Goal: Task Accomplishment & Management: Use online tool/utility

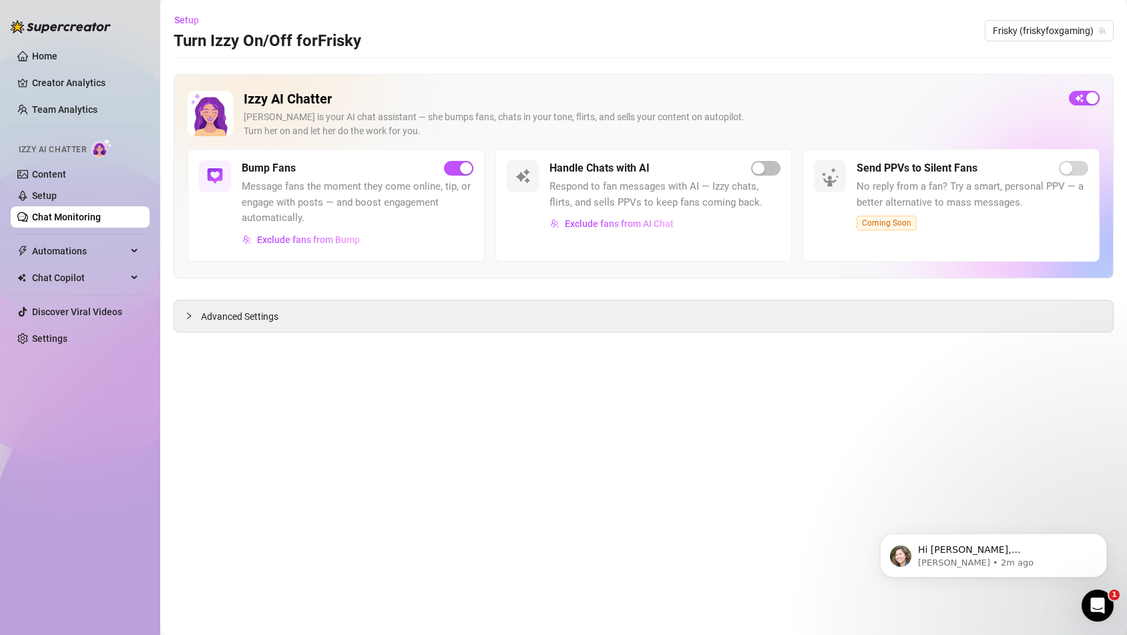
scroll to position [956, 0]
click at [762, 170] on div "button" at bounding box center [758, 168] width 12 height 12
click at [1094, 593] on div "Open Intercom Messenger" at bounding box center [1097, 605] width 44 height 44
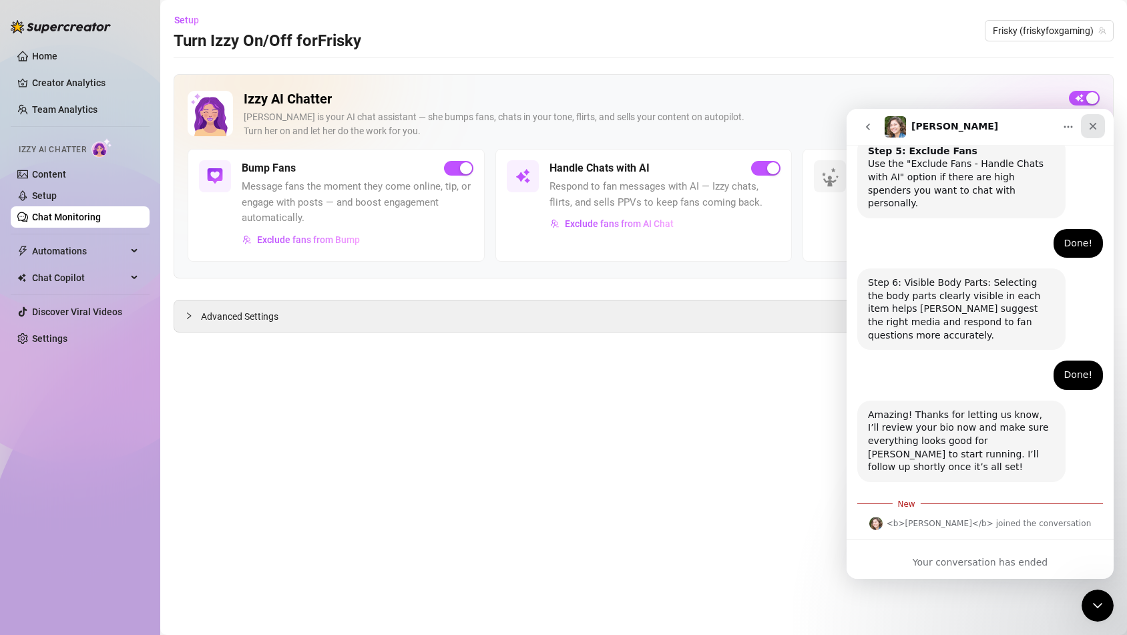
click at [1093, 128] on icon "Close" at bounding box center [1092, 126] width 11 height 11
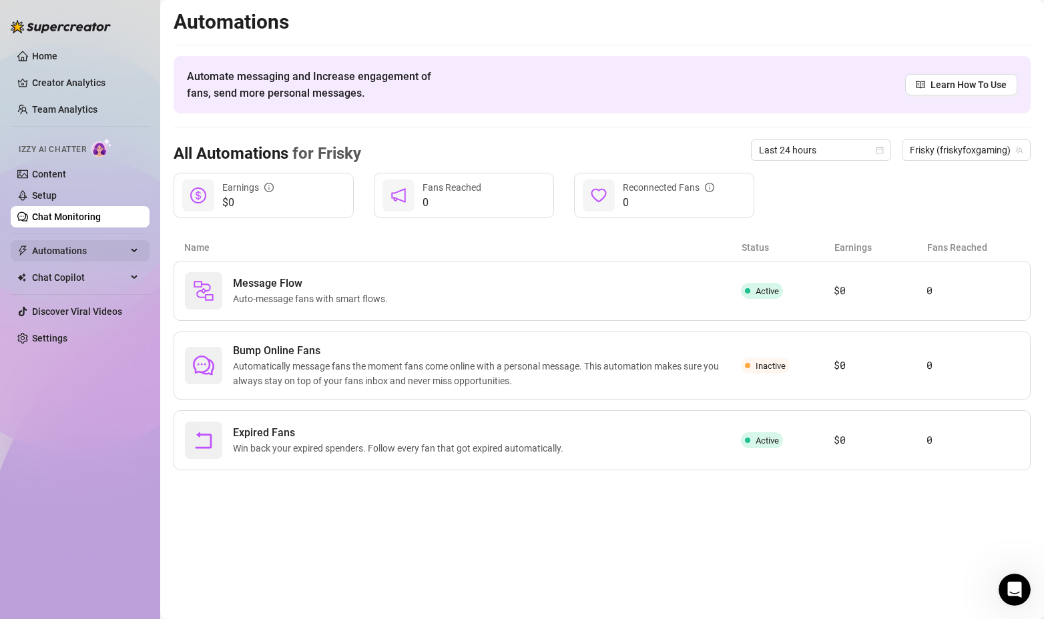
click at [90, 251] on span "Automations" at bounding box center [79, 250] width 95 height 21
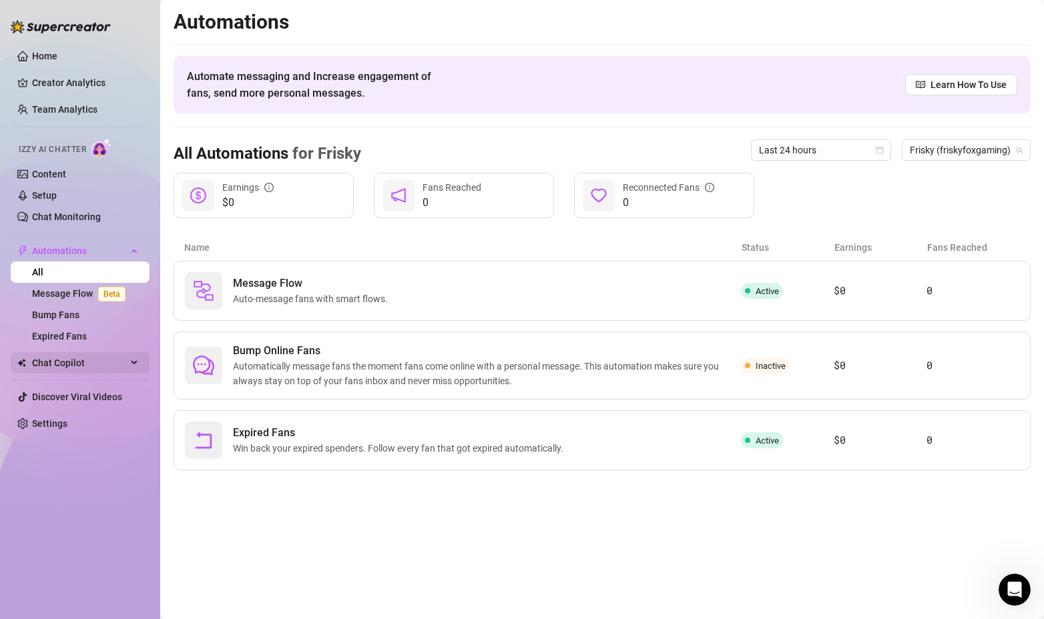
click at [105, 364] on span "Chat Copilot" at bounding box center [79, 362] width 95 height 21
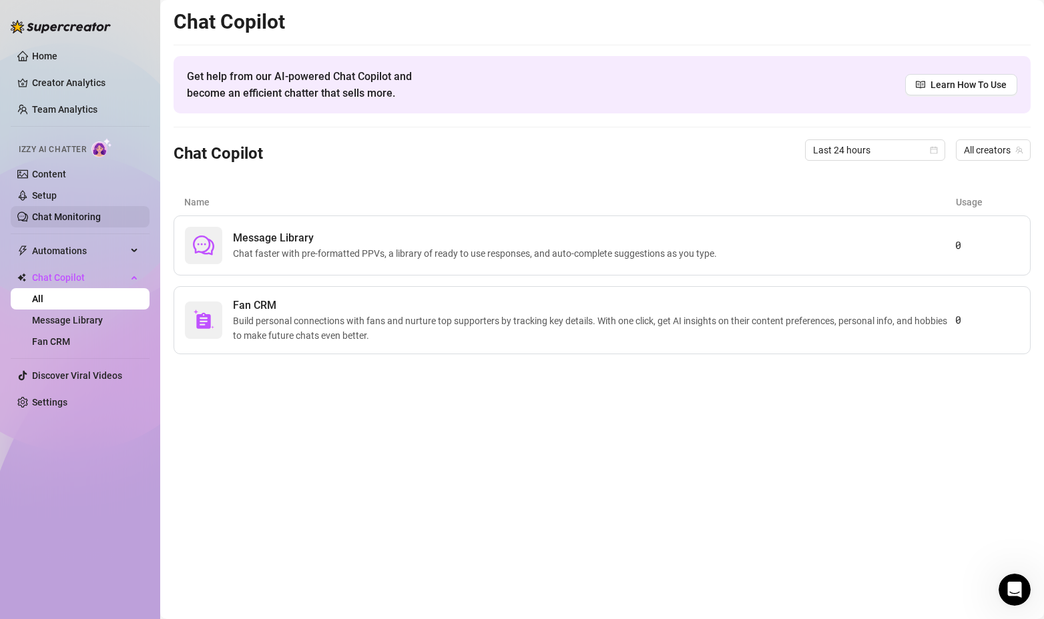
click at [99, 222] on link "Chat Monitoring" at bounding box center [66, 217] width 69 height 11
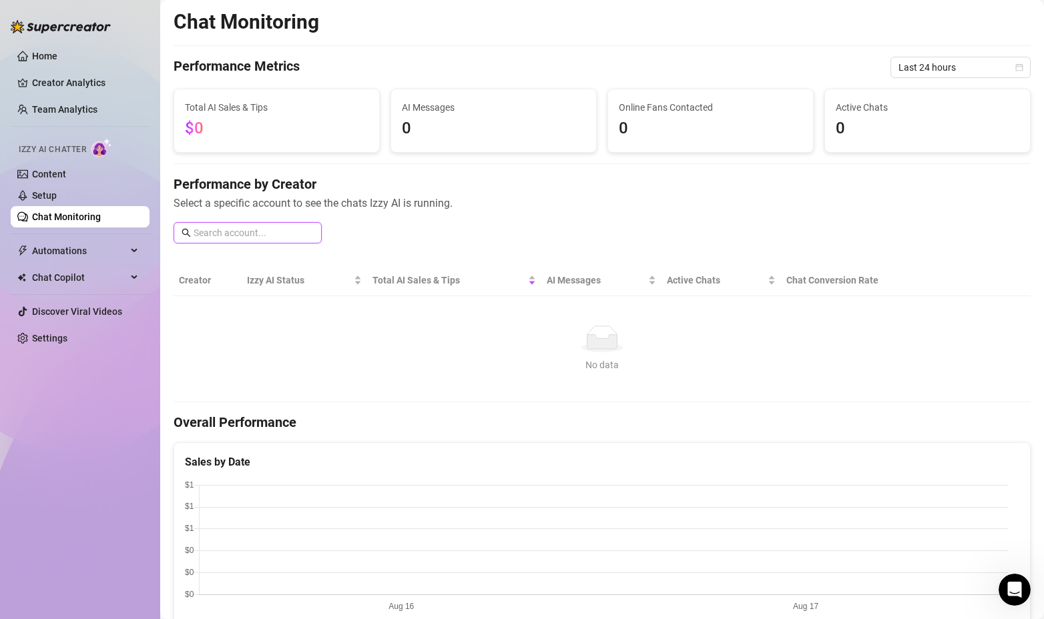
click at [239, 233] on input "text" at bounding box center [254, 233] width 120 height 15
type input "k"
type input "frisky"
drag, startPoint x: 236, startPoint y: 236, endPoint x: 164, endPoint y: 236, distance: 72.1
click at [164, 236] on main "Chat Monitoring Performance Metrics Last 24 hours Total AI Sales & Tips $0 AI M…" at bounding box center [602, 600] width 884 height 1201
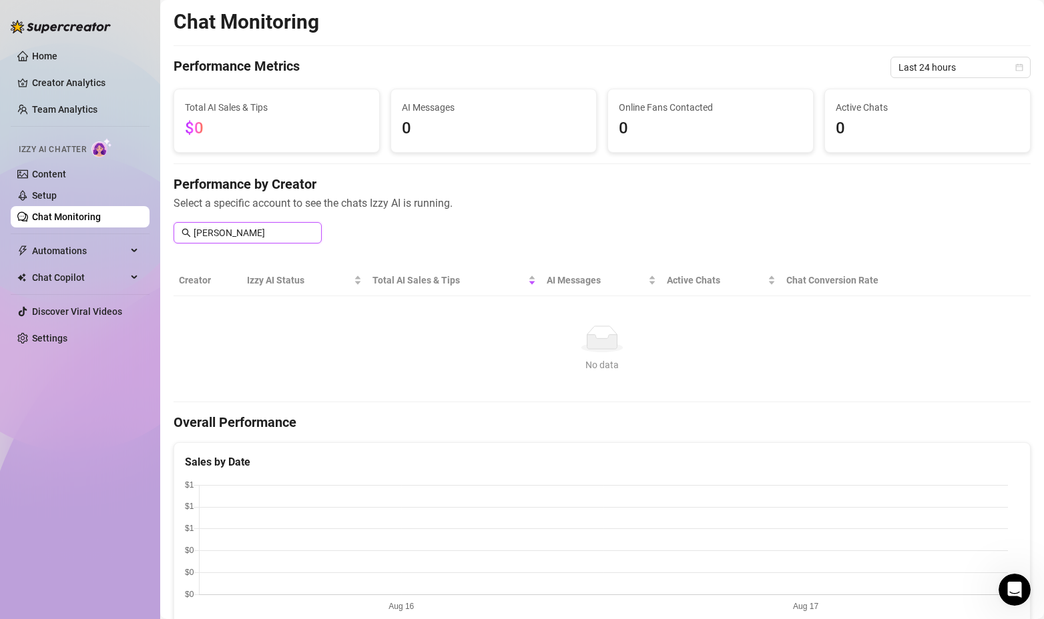
type input "[PERSON_NAME]"
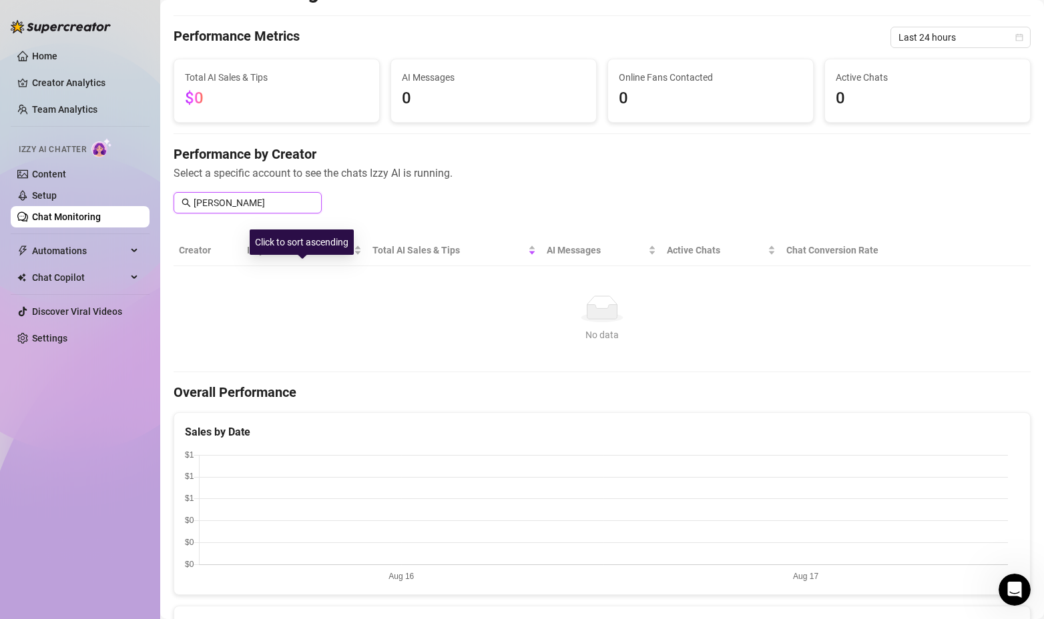
scroll to position [67, 0]
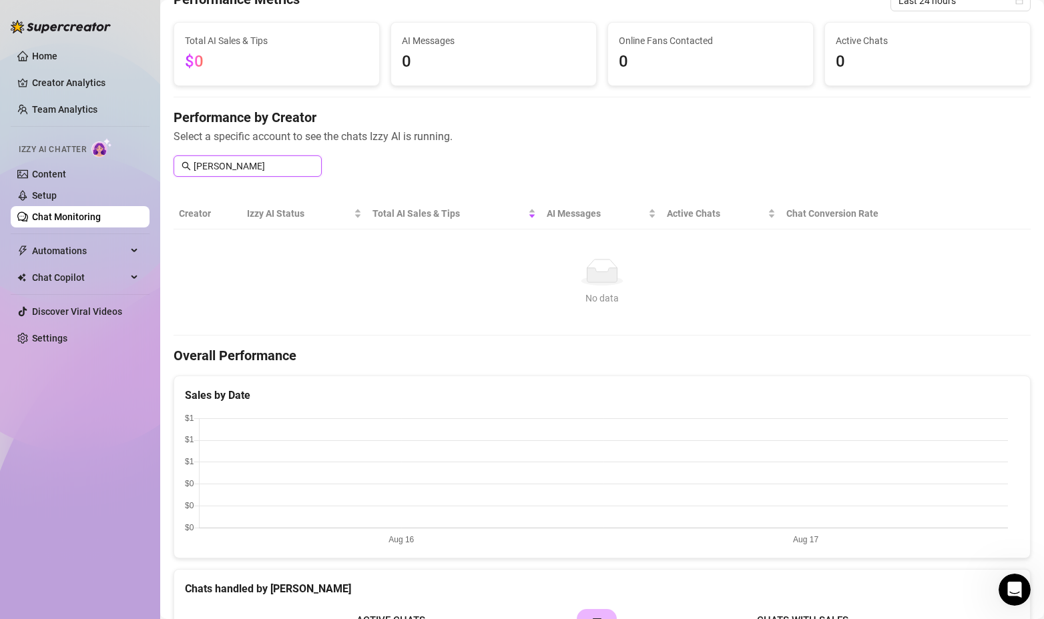
drag, startPoint x: 215, startPoint y: 164, endPoint x: 141, endPoint y: 162, distance: 74.1
click at [146, 162] on div "Home Creator Analytics Team Analytics Izzy AI Chatter Content Setup Chat Monito…" at bounding box center [522, 309] width 1044 height 619
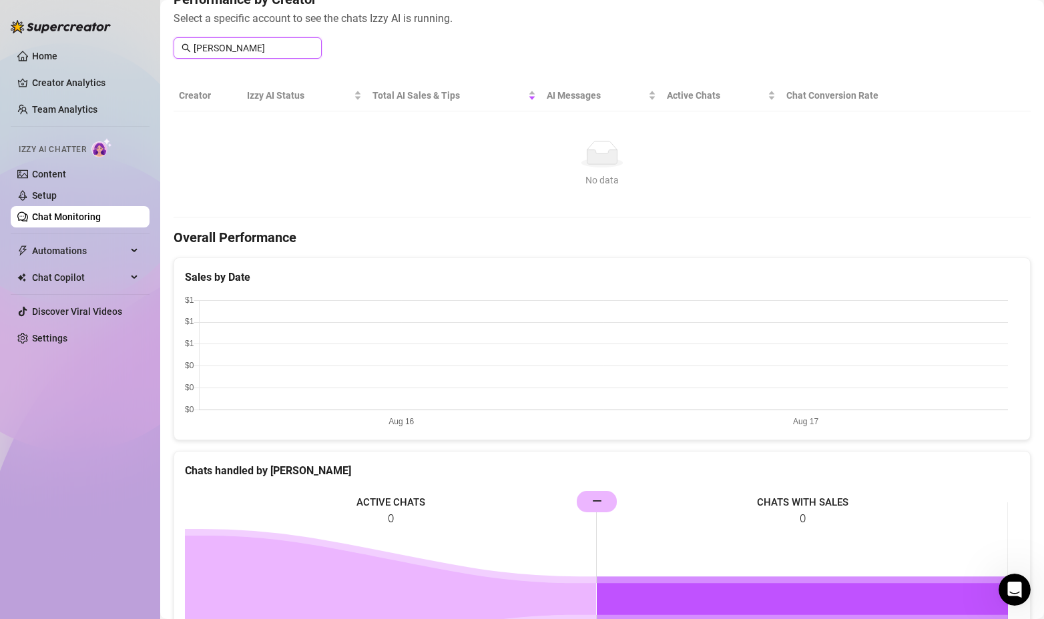
scroll to position [47, 0]
